Goal: Information Seeking & Learning: Learn about a topic

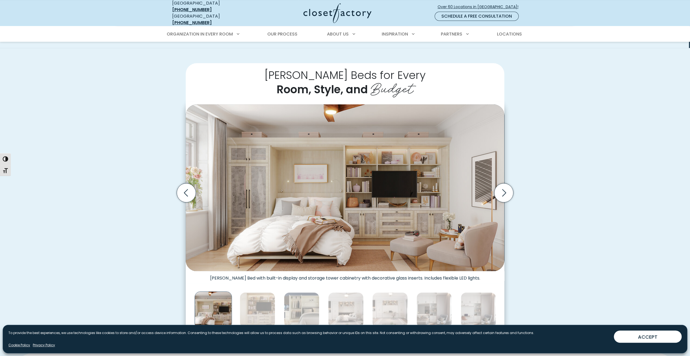
scroll to position [108, 0]
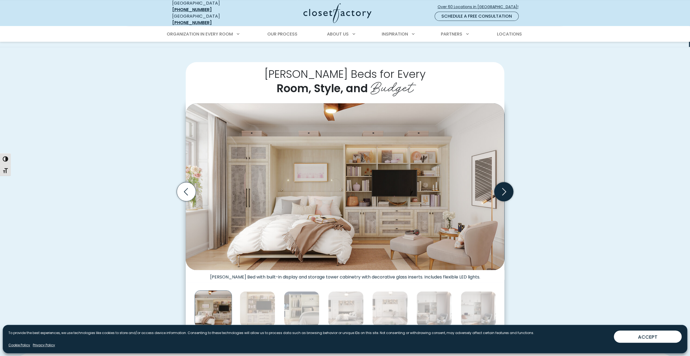
click at [506, 192] on icon "Next slide" at bounding box center [503, 191] width 19 height 19
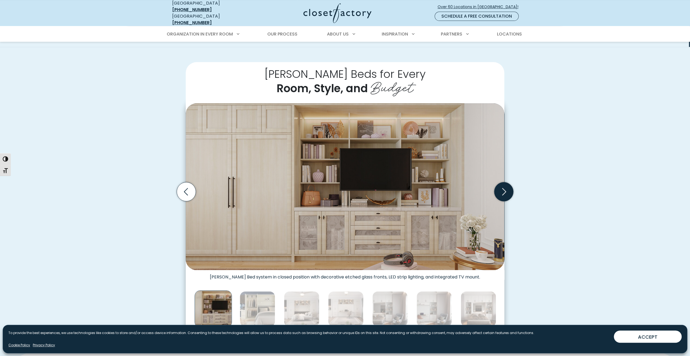
click at [506, 192] on icon "Next slide" at bounding box center [503, 191] width 19 height 19
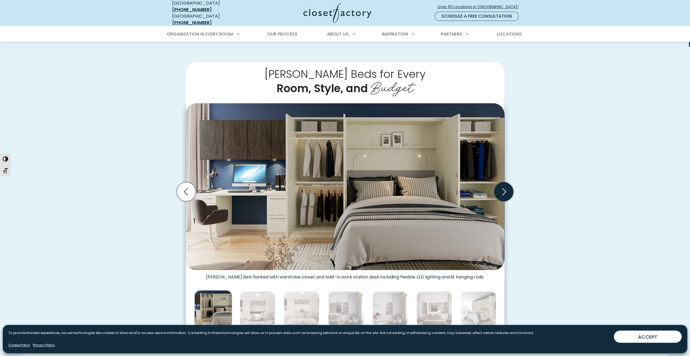
click at [506, 192] on icon "Next slide" at bounding box center [503, 191] width 19 height 19
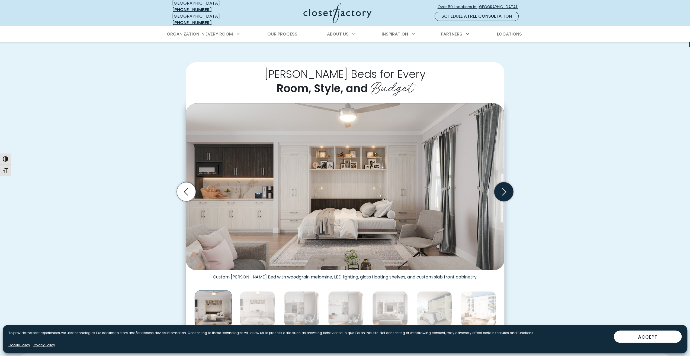
click at [506, 192] on icon "Next slide" at bounding box center [503, 191] width 19 height 19
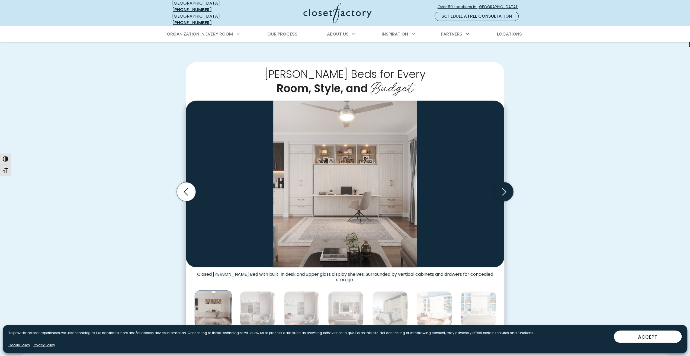
click at [506, 192] on icon "Next slide" at bounding box center [503, 191] width 19 height 19
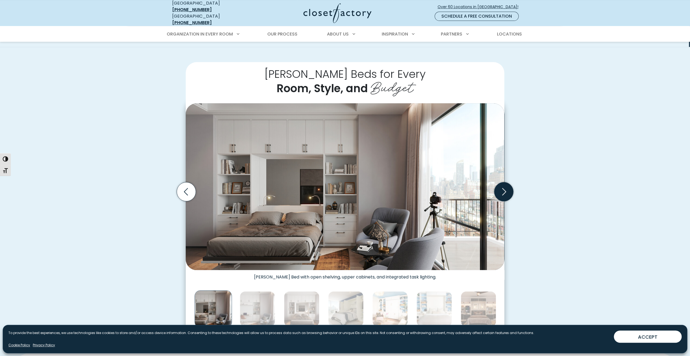
click at [506, 192] on icon "Next slide" at bounding box center [503, 191] width 19 height 19
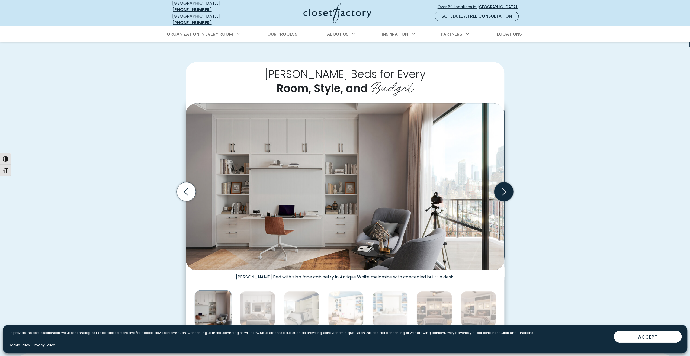
click at [506, 192] on icon "Next slide" at bounding box center [503, 191] width 19 height 19
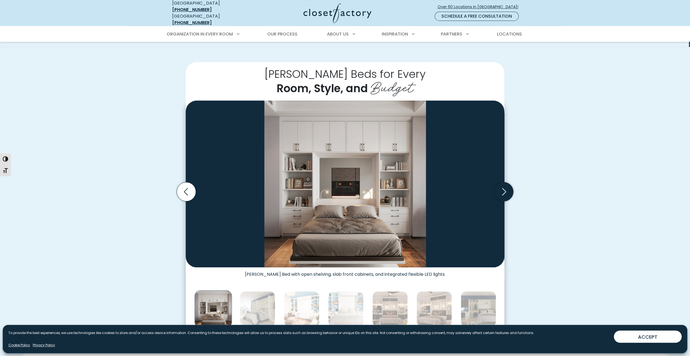
click at [506, 192] on icon "Next slide" at bounding box center [503, 191] width 19 height 19
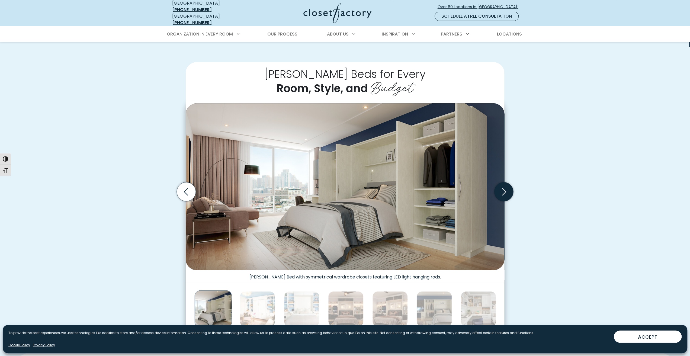
click at [507, 192] on icon "Next slide" at bounding box center [503, 191] width 19 height 19
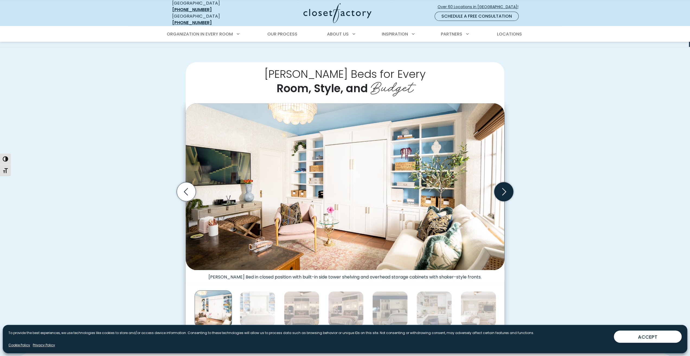
click at [507, 192] on icon "Next slide" at bounding box center [503, 191] width 19 height 19
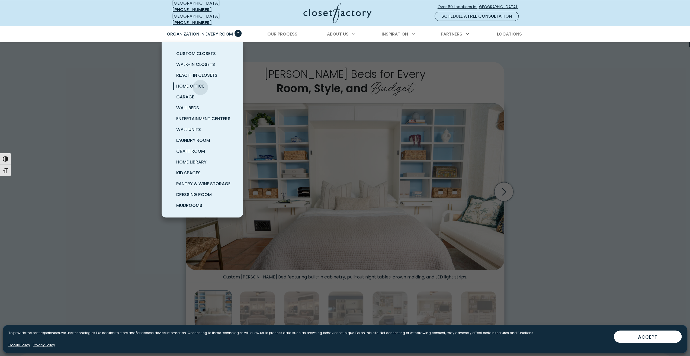
click at [200, 83] on span "Home Office" at bounding box center [190, 86] width 28 height 6
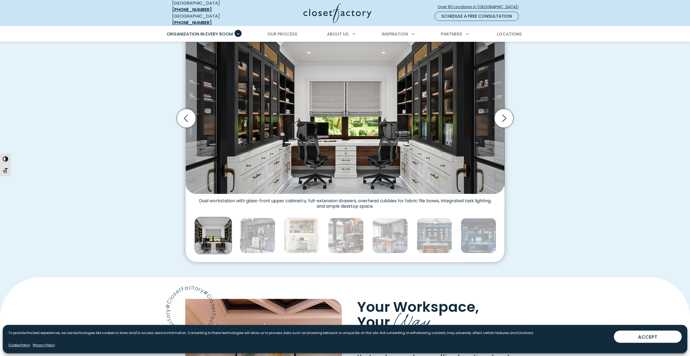
scroll to position [190, 0]
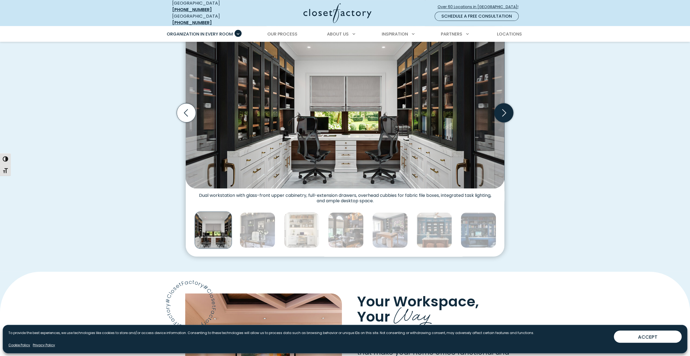
click at [500, 112] on icon "Next slide" at bounding box center [503, 112] width 19 height 19
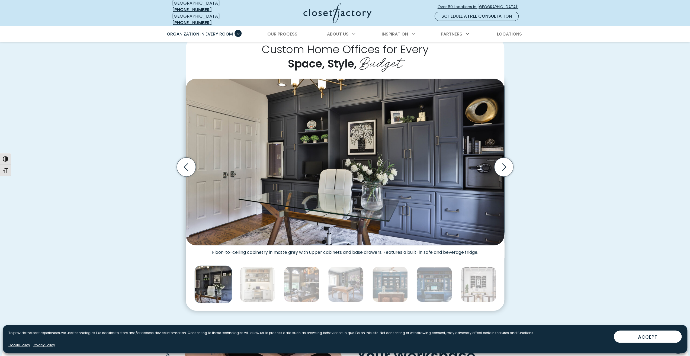
scroll to position [135, 0]
click at [505, 163] on icon "Next slide" at bounding box center [503, 166] width 19 height 19
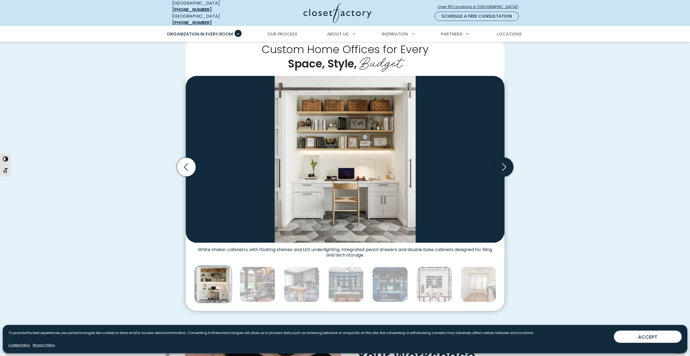
click at [505, 163] on icon "Next slide" at bounding box center [503, 166] width 19 height 19
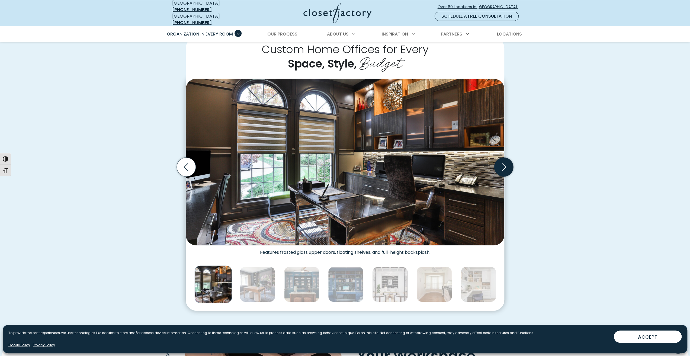
click at [505, 163] on icon "Next slide" at bounding box center [503, 166] width 19 height 19
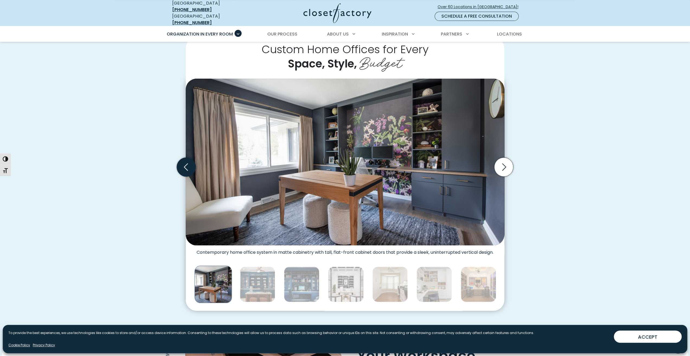
click at [190, 161] on icon "Previous slide" at bounding box center [186, 166] width 19 height 19
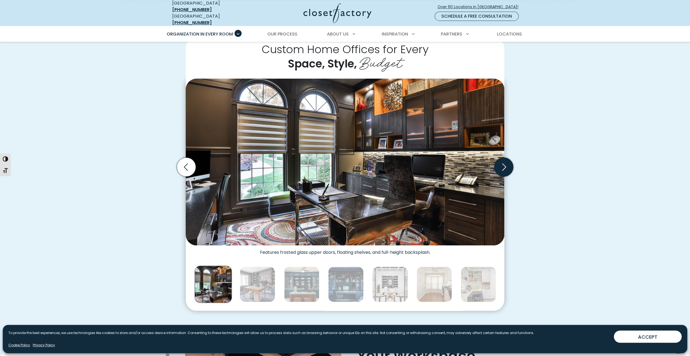
click at [507, 163] on icon "Next slide" at bounding box center [503, 166] width 19 height 19
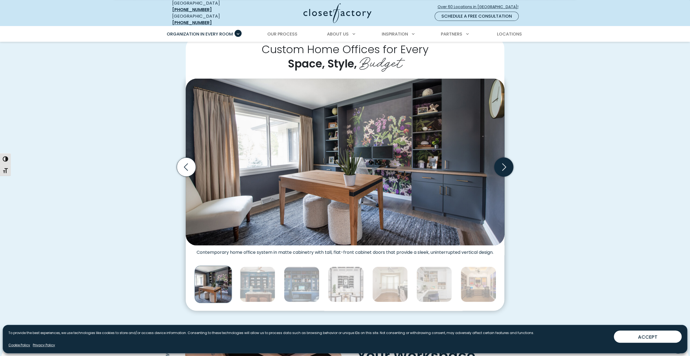
click at [507, 163] on icon "Next slide" at bounding box center [503, 166] width 19 height 19
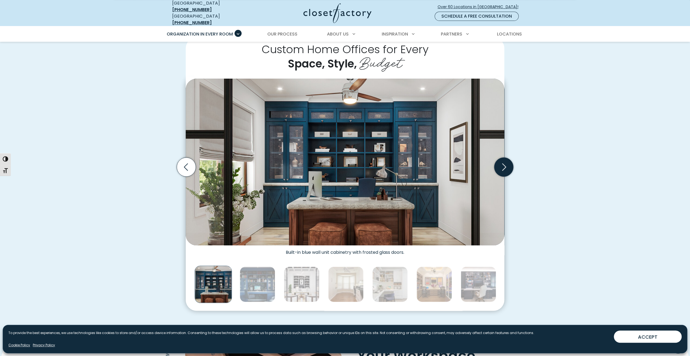
click at [507, 163] on icon "Next slide" at bounding box center [503, 166] width 19 height 19
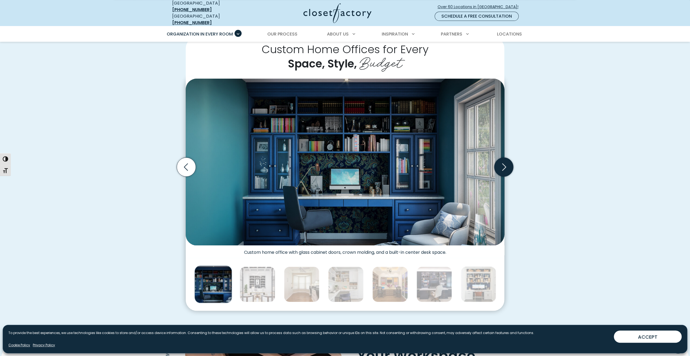
click at [507, 163] on icon "Next slide" at bounding box center [503, 166] width 19 height 19
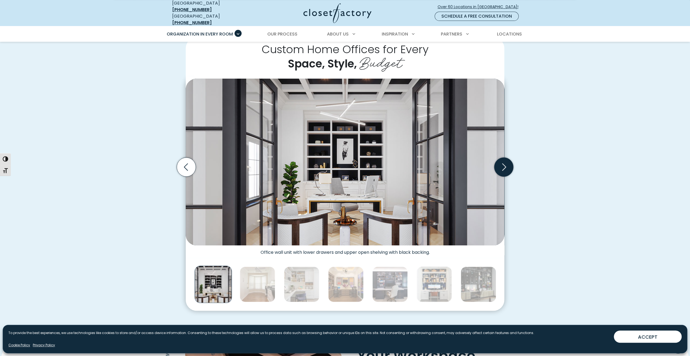
click at [507, 163] on icon "Next slide" at bounding box center [503, 166] width 19 height 19
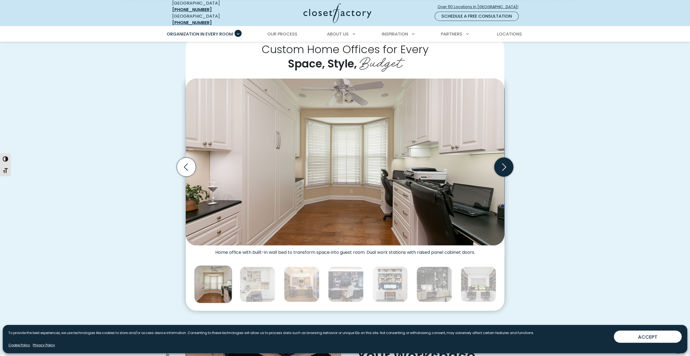
click at [507, 163] on icon "Next slide" at bounding box center [503, 166] width 19 height 19
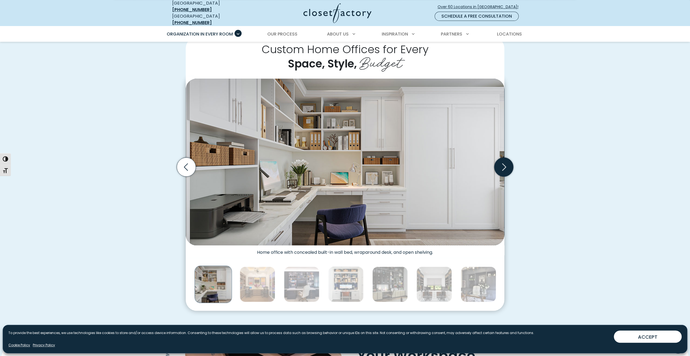
click at [507, 163] on icon "Next slide" at bounding box center [503, 166] width 19 height 19
